Goal: Find specific page/section: Find specific page/section

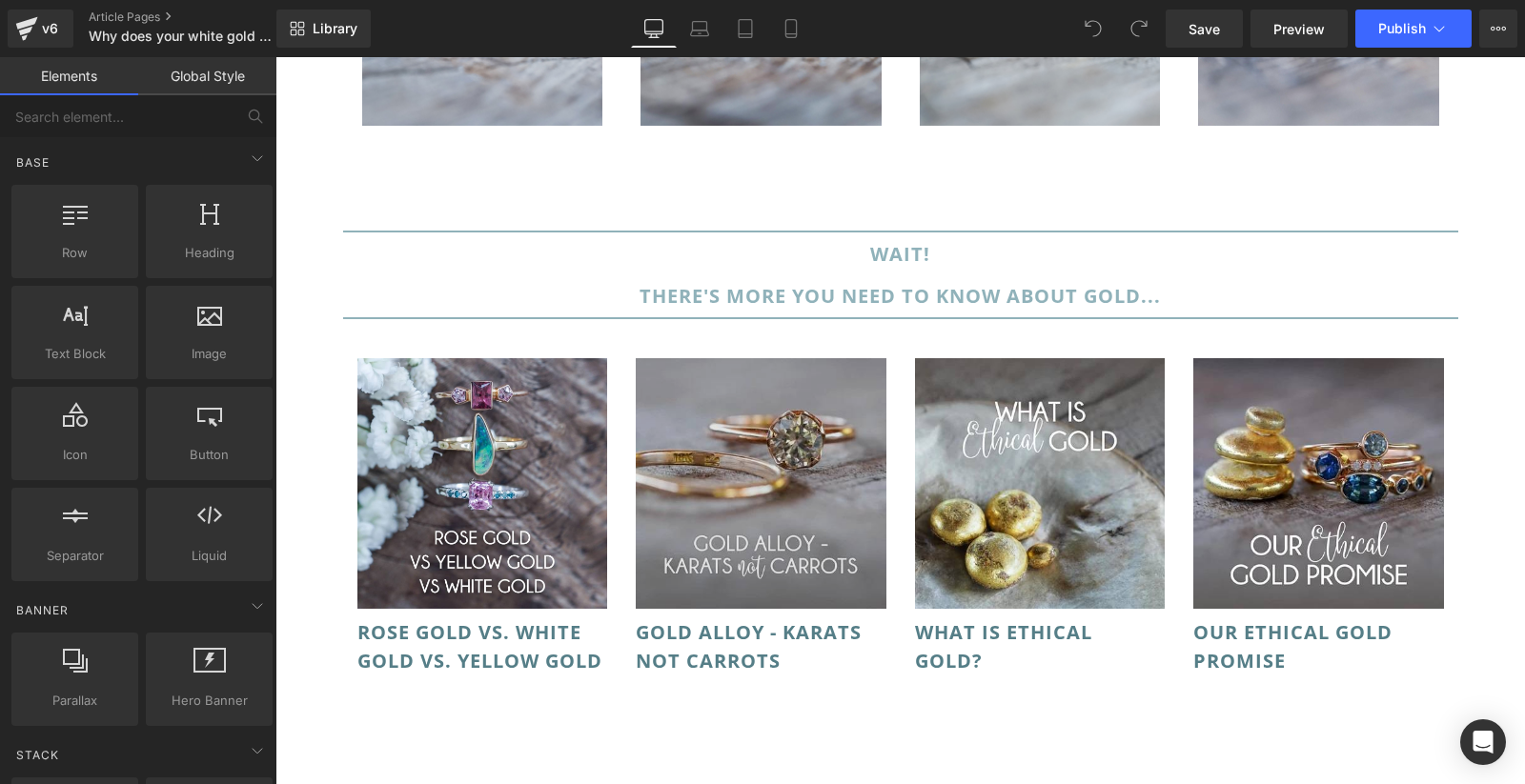
scroll to position [10324, 0]
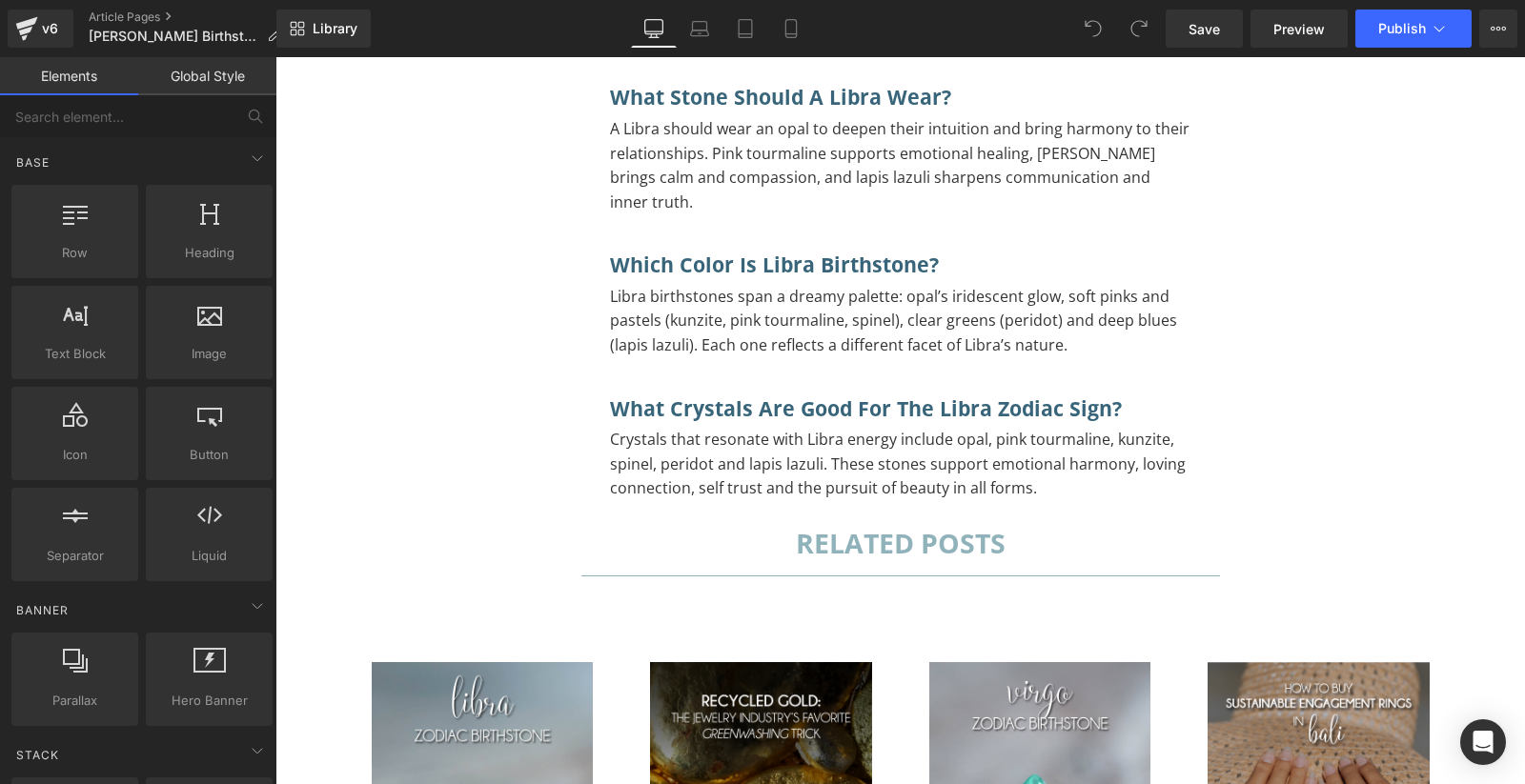
scroll to position [18133, 0]
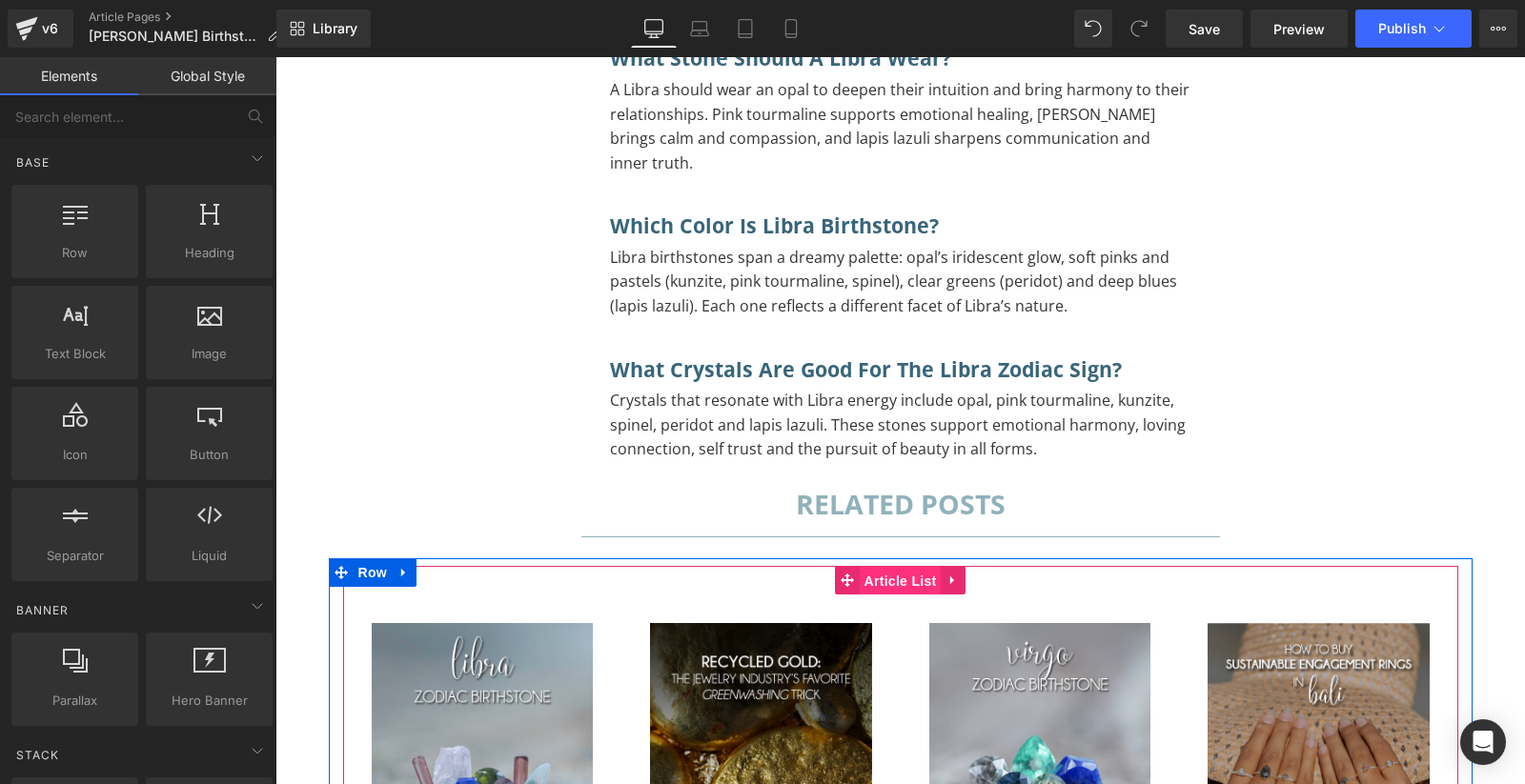
click at [901, 567] on span "Article List" at bounding box center [900, 582] width 82 height 29
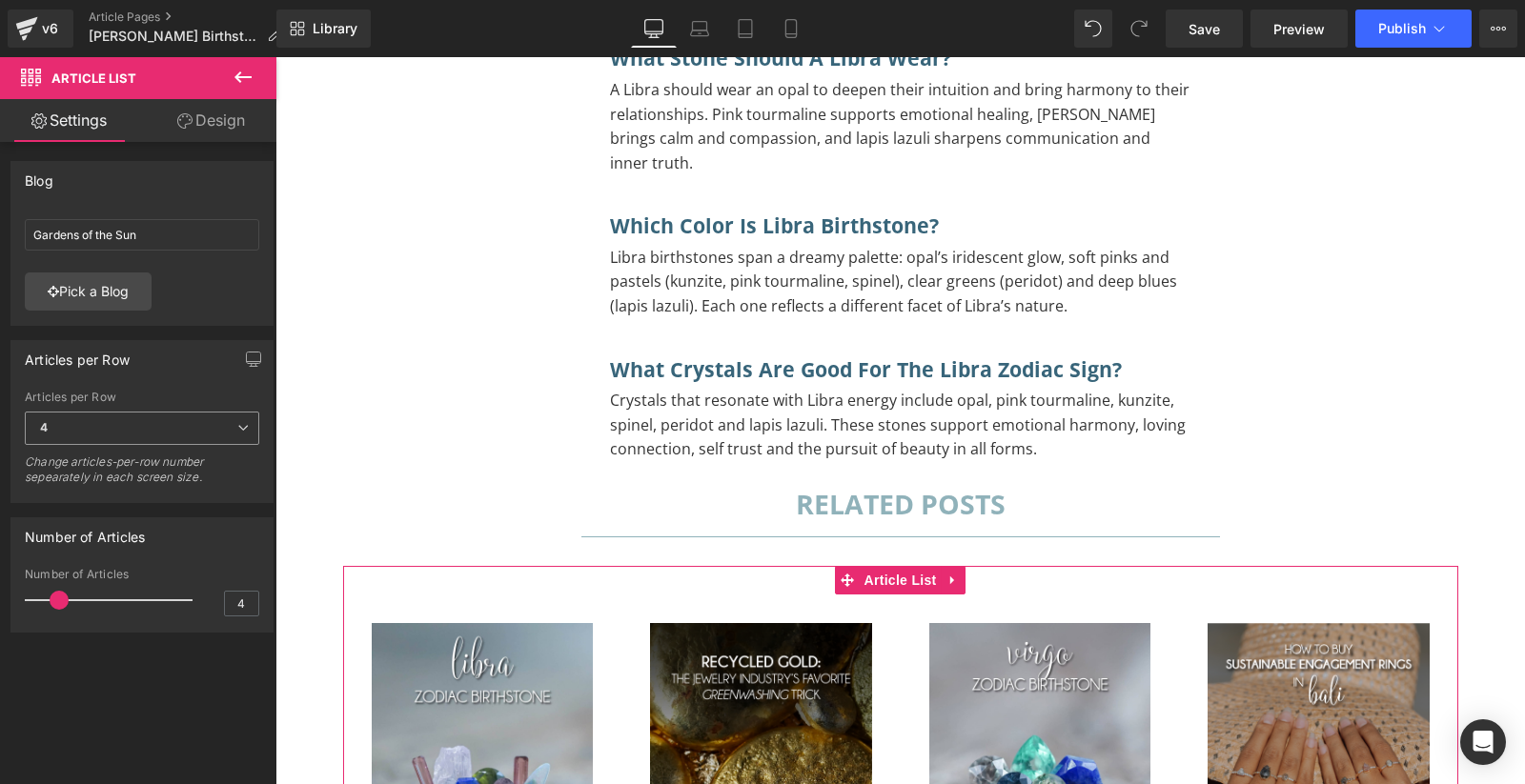
click at [90, 432] on span "4" at bounding box center [142, 428] width 234 height 34
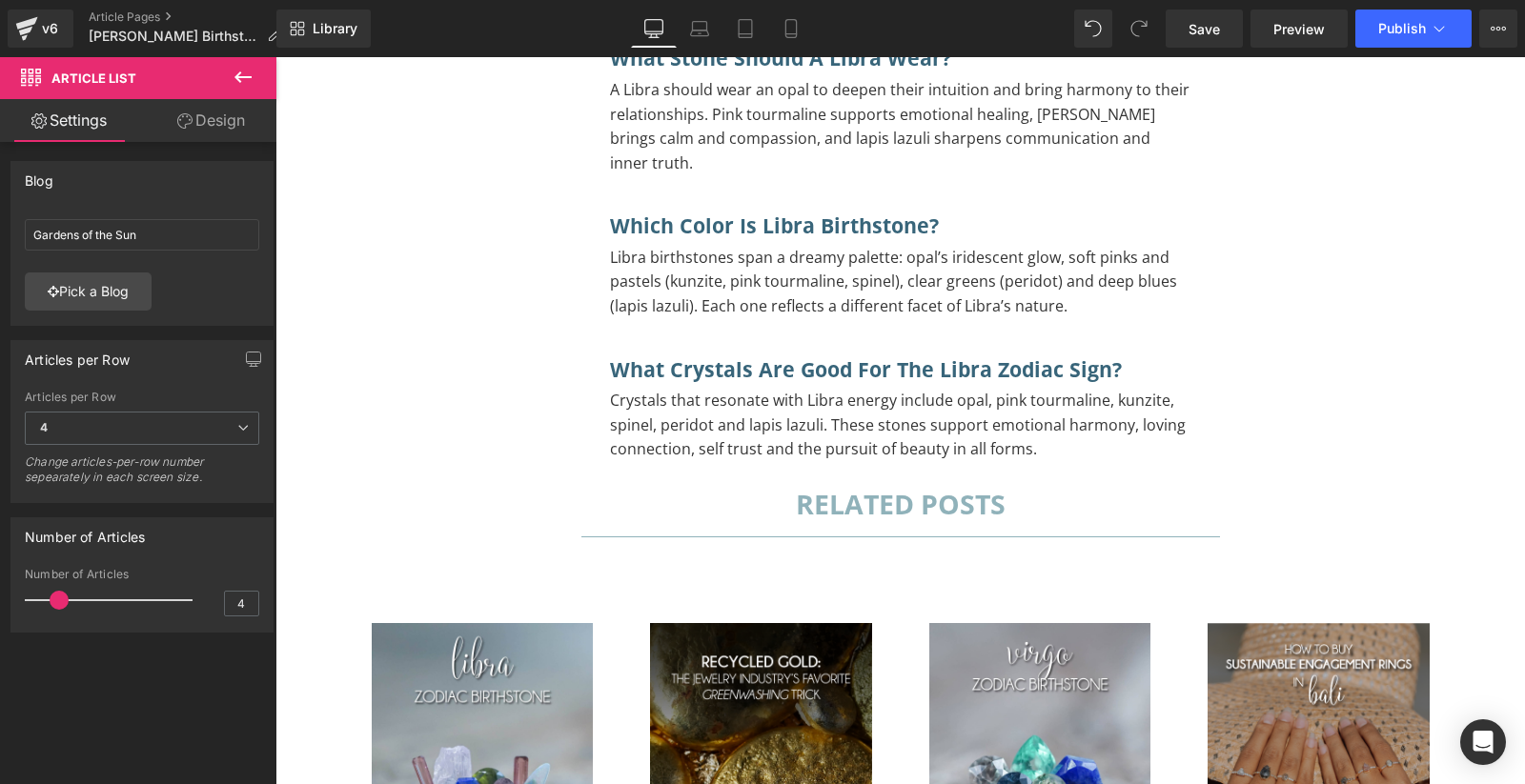
click at [234, 79] on icon at bounding box center [243, 78] width 23 height 23
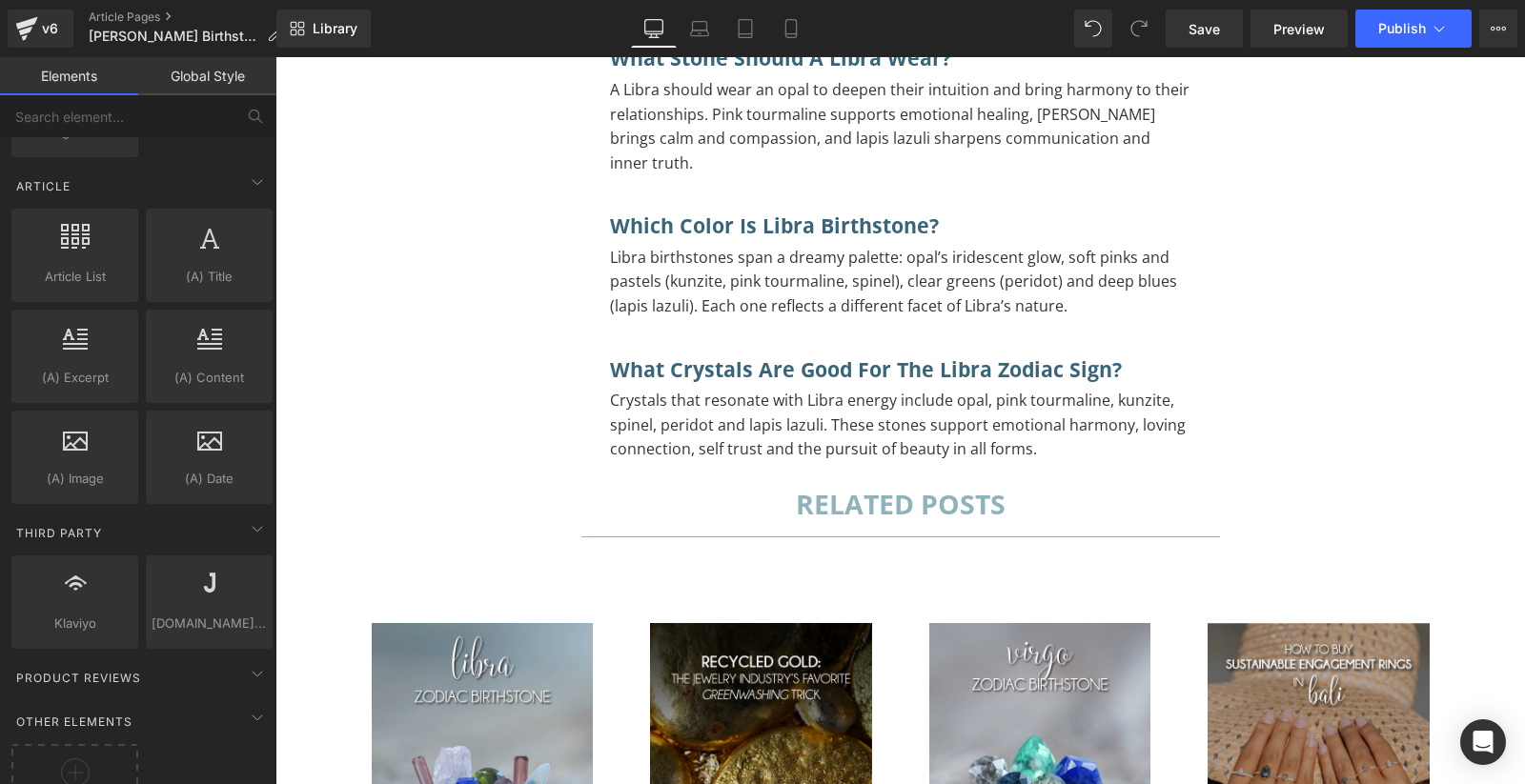
scroll to position [3288, 0]
